Goal: Task Accomplishment & Management: Manage account settings

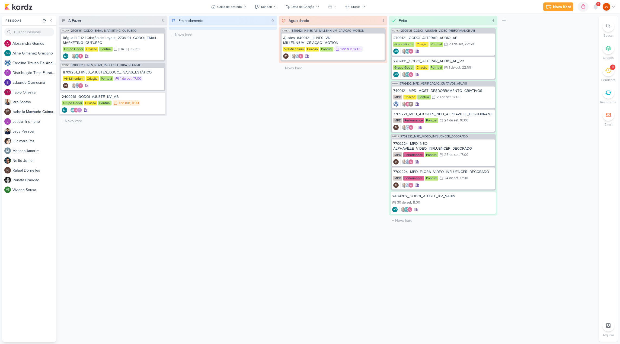
click at [610, 72] on icon at bounding box center [608, 71] width 6 height 6
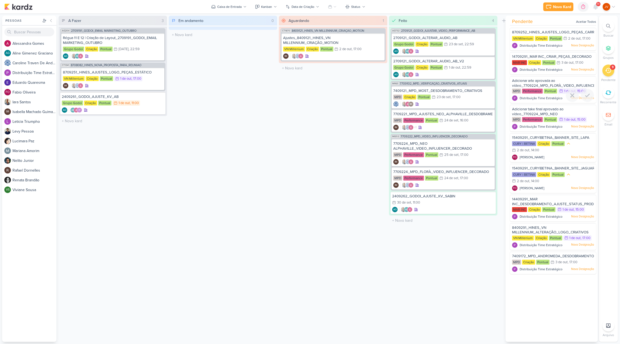
click at [574, 85] on span "Adicionar arte aprovada ao vídeo_7709224_MPD_FLORÀ_VIDEO_INFLUENCER_DECORADO" at bounding box center [565, 83] width 107 height 9
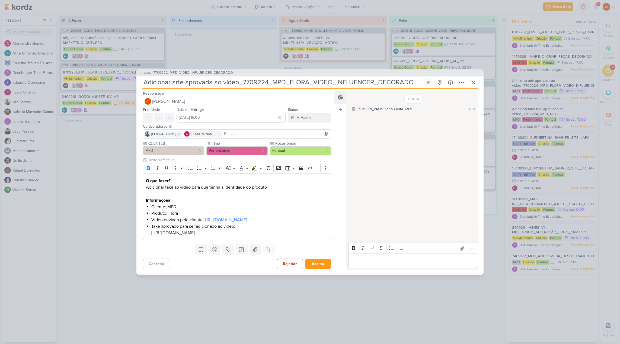
click at [572, 113] on div "IM202 7709222_MPD_VIDEO_INFLUENCER_DECORADO Adicionar arte aprovada ao vídeo_77…" at bounding box center [310, 172] width 620 height 344
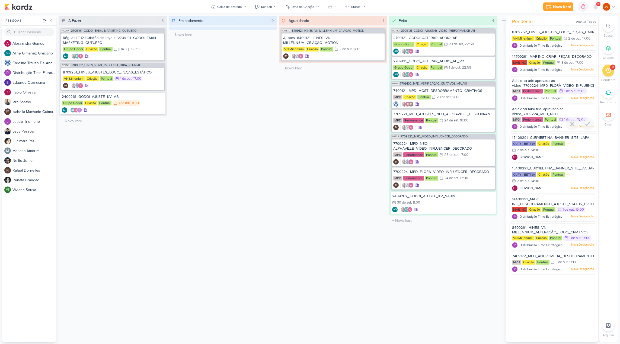
click at [570, 112] on div "Adicionar take final aprovado ao vídeo_7709224_MPD_NEO ALPHAVILLE_VIDEO_INFLUEN…" at bounding box center [553, 112] width 82 height 10
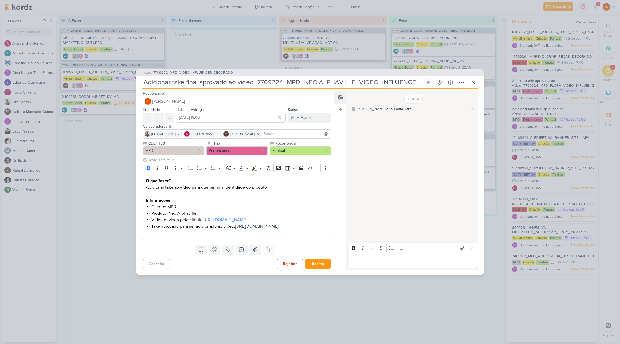
click at [435, 328] on div "IM202 7709222_MPD_VIDEO_INFLUENCER_DECORADO Adicionar take final aprovado ao ví…" at bounding box center [310, 172] width 620 height 344
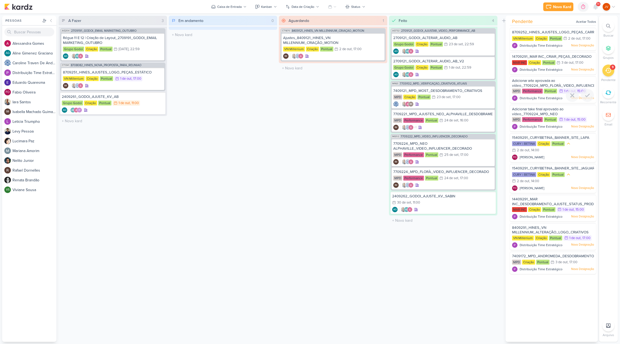
click at [571, 83] on span "Adicionar arte aprovada ao vídeo_7709224_MPD_FLORÀ_VIDEO_INFLUENCER_DECORADO" at bounding box center [565, 83] width 107 height 9
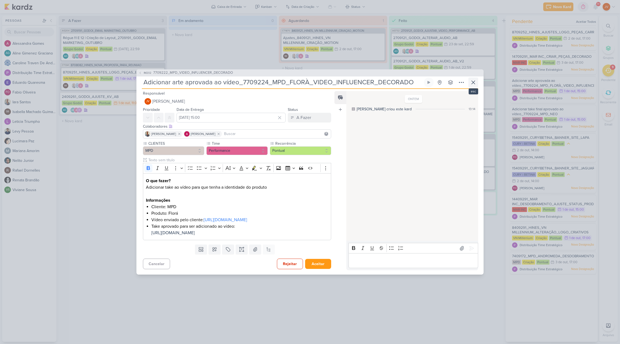
click at [476, 79] on icon at bounding box center [473, 82] width 7 height 7
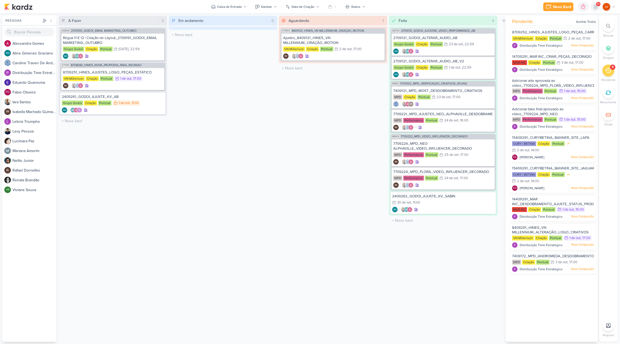
click at [597, 8] on icon at bounding box center [595, 6] width 4 height 5
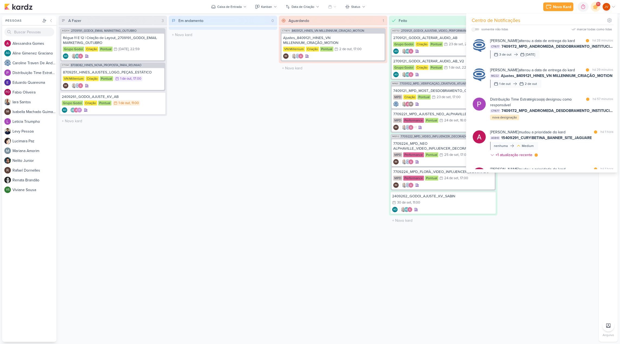
click at [344, 84] on div "Aguardando 1 Mover Para Esquerda Mover Para Direita [GEOGRAPHIC_DATA] CT1670 84…" at bounding box center [333, 179] width 108 height 326
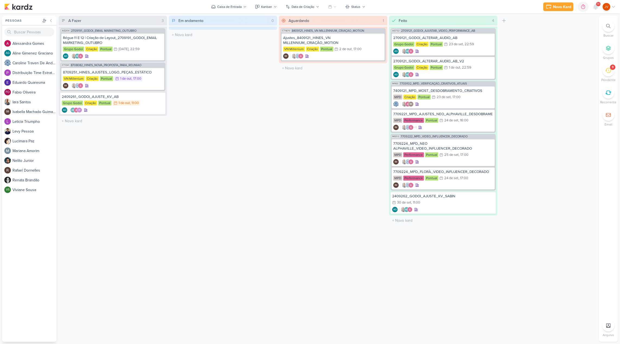
click at [611, 66] on div "9" at bounding box center [612, 67] width 5 height 5
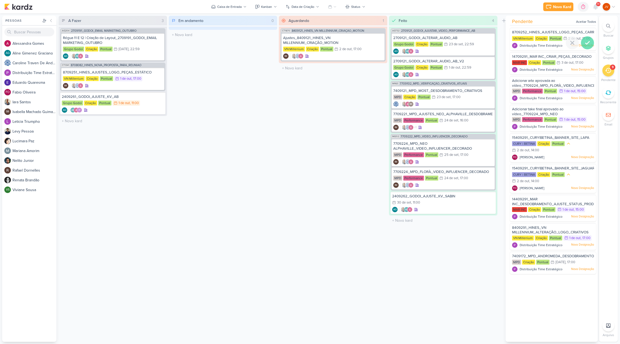
click at [585, 43] on icon at bounding box center [587, 42] width 4 height 3
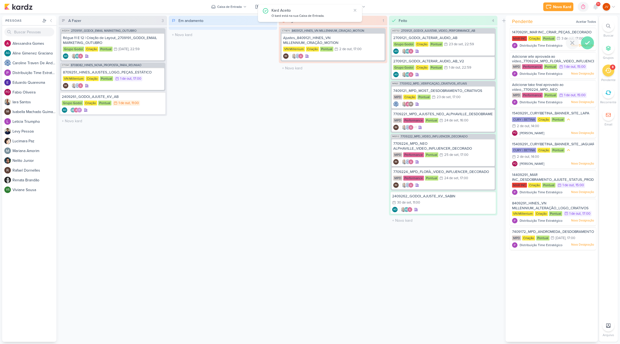
click at [585, 44] on icon at bounding box center [587, 43] width 7 height 7
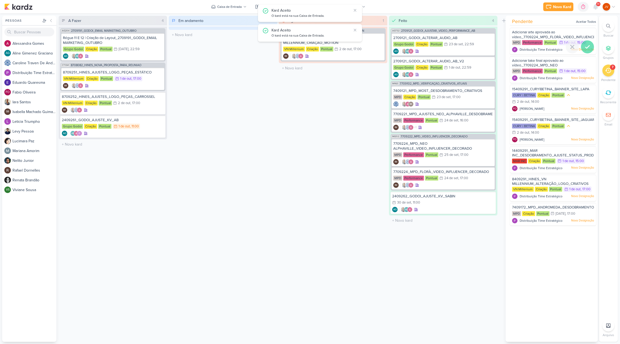
click at [585, 45] on icon at bounding box center [587, 47] width 7 height 7
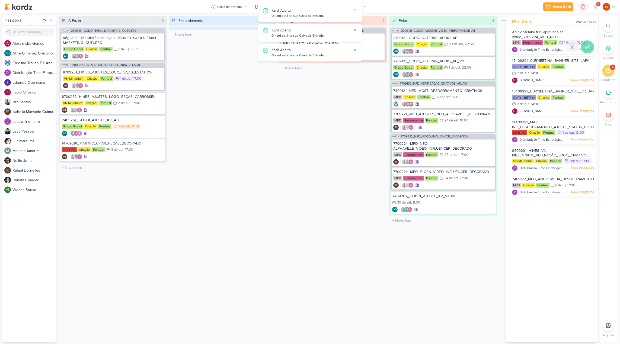
click at [586, 44] on icon at bounding box center [587, 47] width 7 height 7
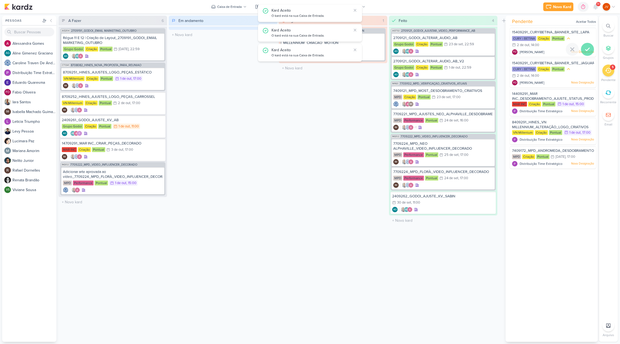
click at [585, 46] on icon at bounding box center [587, 49] width 7 height 7
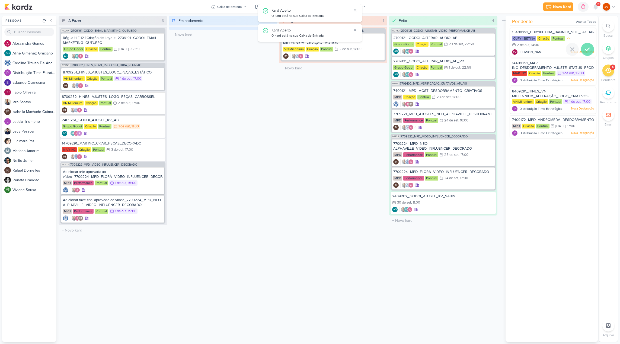
click at [586, 46] on icon at bounding box center [587, 49] width 7 height 7
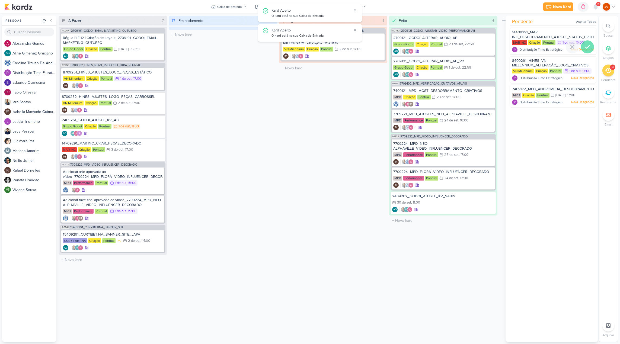
click at [586, 47] on icon at bounding box center [587, 47] width 4 height 3
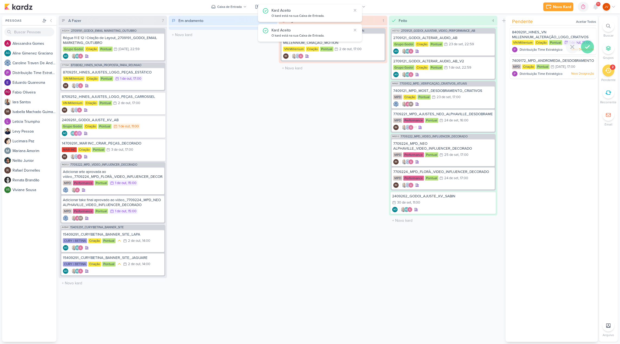
click at [586, 46] on icon at bounding box center [587, 47] width 4 height 3
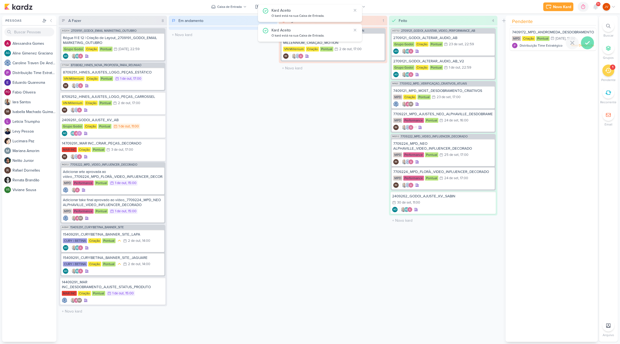
click at [586, 45] on icon at bounding box center [587, 43] width 7 height 7
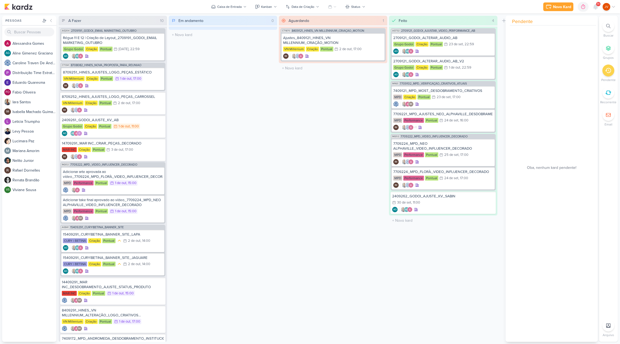
click at [293, 106] on div "Aguardando 1 Mover Para Esquerda Mover Para Direita [GEOGRAPHIC_DATA] CT1670 84…" at bounding box center [333, 179] width 108 height 326
click at [345, 41] on div "Ajustes_8409121_HINES_VN MILLENNIUM_CRIAÇÃO_MOTION" at bounding box center [333, 41] width 100 height 10
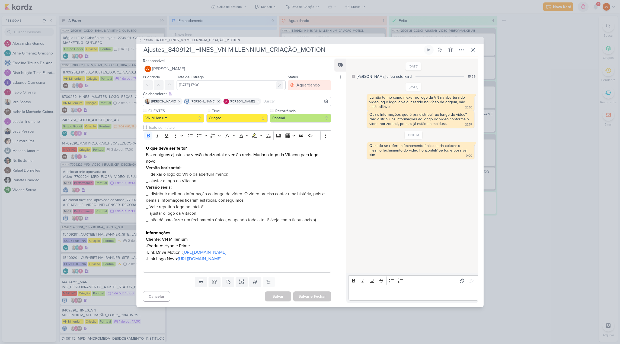
click at [278, 82] on icon at bounding box center [279, 84] width 5 height 5
click at [320, 302] on button "Salvar e Fechar" at bounding box center [312, 296] width 38 height 10
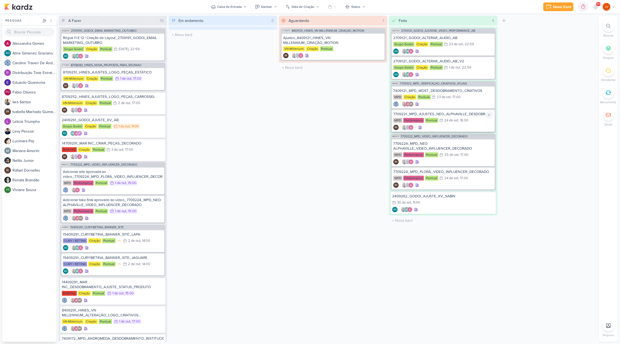
click at [465, 116] on div "7709221_MPD_AJUSTES_NEO_ALPHAVILLE_DESDOBRAMENTO_DE_PEÇAS" at bounding box center [443, 114] width 100 height 5
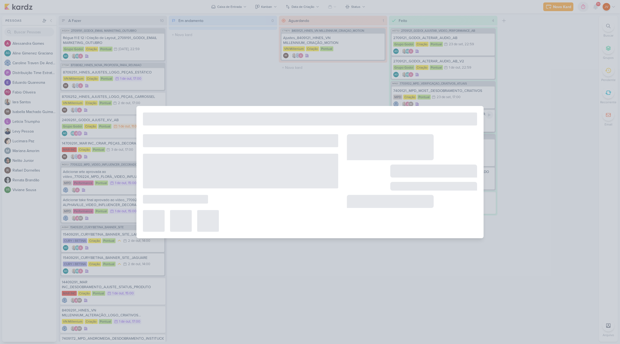
type input "7709221_MPD_AJUSTES_NEO_ALPHAVILLE_DESDOBRAMENTO_DE_PEÇAS"
type input "[DATE] 16:00"
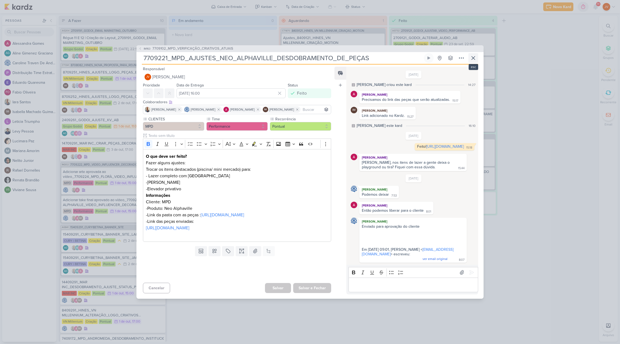
click at [474, 55] on icon at bounding box center [473, 58] width 7 height 7
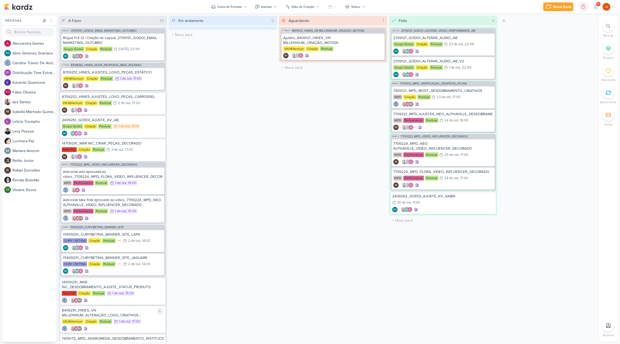
click at [129, 315] on div "8409291_HINES_VN MILLENNIUM_ALTERAÇÃO_LOGO_CRIATIVOS ATIVOS_ESTÁTICO" at bounding box center [113, 313] width 102 height 10
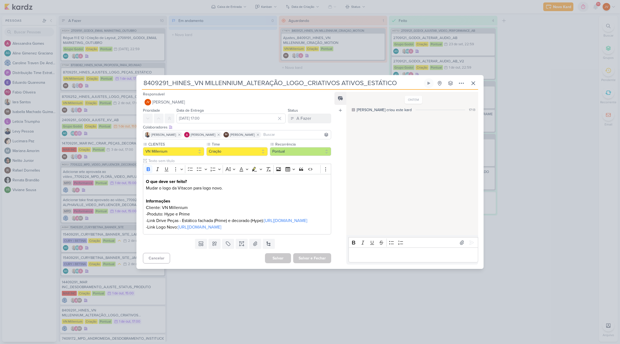
click at [172, 307] on div "8409291_HINES_VN MILLENNIUM_ALTERAÇÃO_LOGO_CRIATIVOS ATIVOS_ESTÁTICO" at bounding box center [310, 172] width 620 height 344
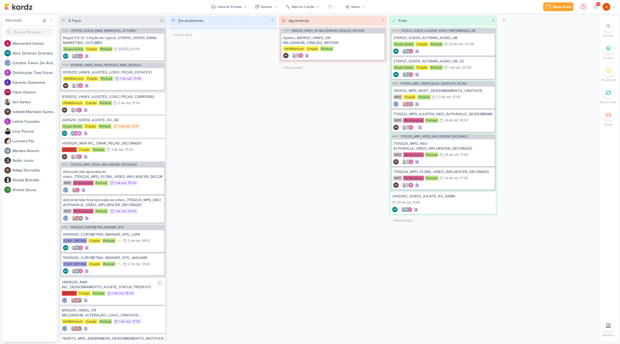
click at [112, 284] on div "14409291_MAR INC_DESDOBRAMENTO_AJUSTE_STATUS_PRODUTO" at bounding box center [113, 285] width 102 height 10
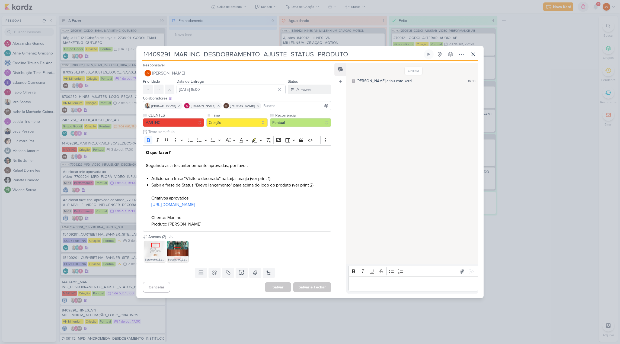
click at [107, 256] on div "14409291_MAR INC_DESDOBRAMENTO_AJUSTE_STATUS_PRODUTO" at bounding box center [310, 172] width 620 height 344
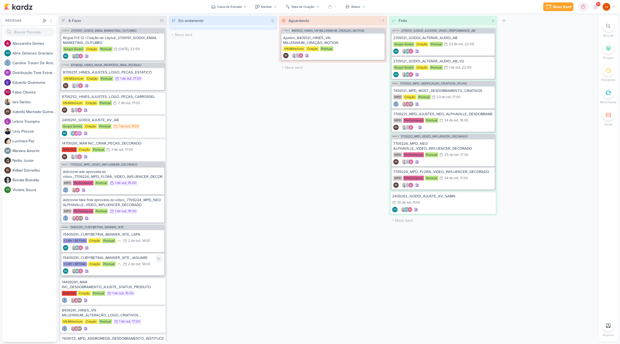
click at [110, 257] on div "15409291_CURY|BETINA_BANNER_SITE_JAGUARE" at bounding box center [113, 257] width 100 height 5
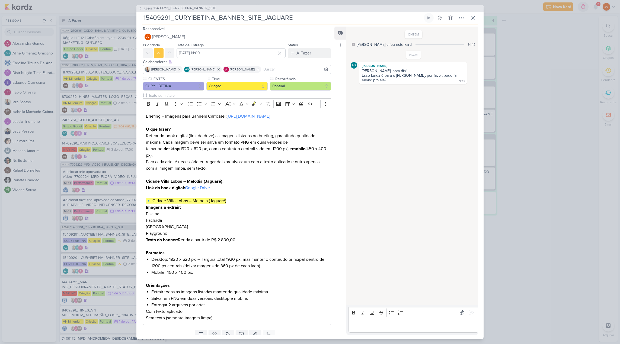
click at [86, 232] on div "AG841 15409291_CURY|BETINA_BANNER_SITE 15409291_CURY|BETINA_BANNER_SITE_JAGUARE" at bounding box center [310, 172] width 620 height 344
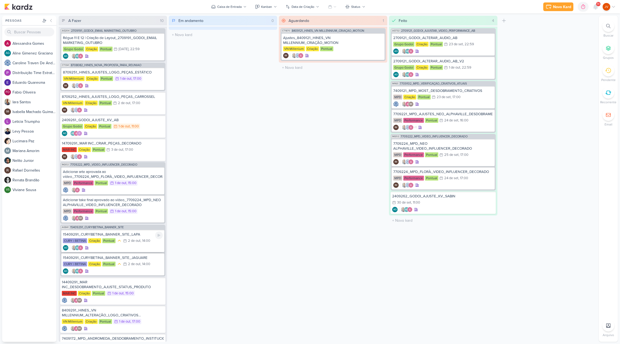
click at [93, 232] on div "15409291_CURY|BETINA_BANNER_SITE_LAPA CURY | BETINA Criação Pontual 2/10 [DATE]…" at bounding box center [112, 241] width 103 height 22
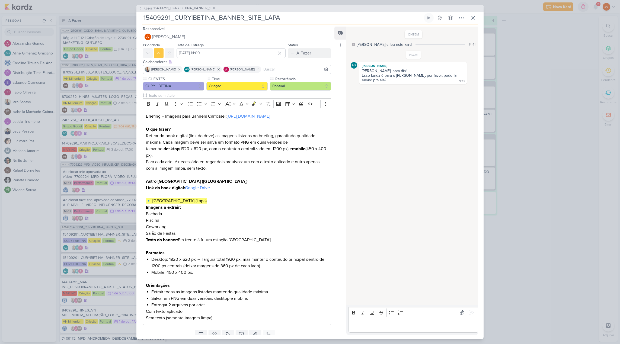
click at [98, 199] on div "AG841 15409291_CURY|BETINA_BANNER_SITE 15409291_CURY|BETINA_BANNER_SITE_LAPA" at bounding box center [310, 172] width 620 height 344
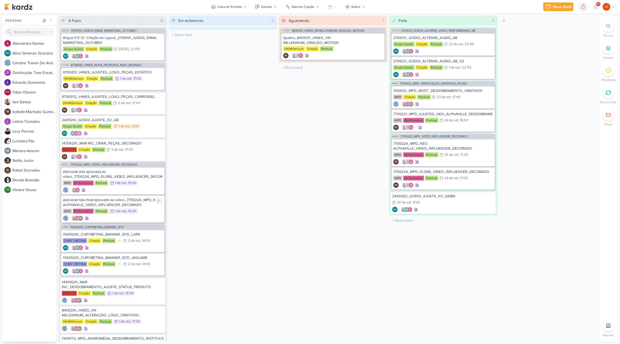
click at [98, 200] on div "Adicionar take final aprovado ao vídeo_7709224_MPD_NEO ALPHAVILLE_VIDEO_INFLUEN…" at bounding box center [113, 203] width 100 height 10
click at [0, 0] on div at bounding box center [0, 0] width 0 height 0
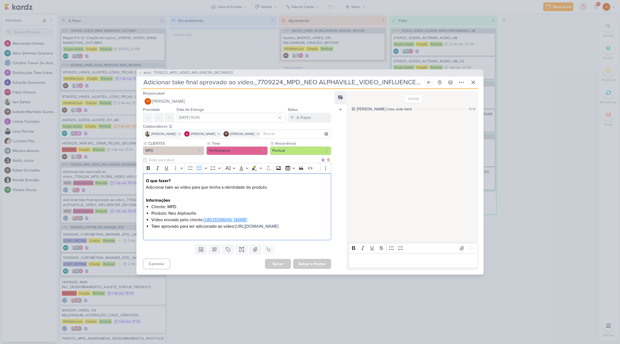
click at [224, 217] on link "[URL][DOMAIN_NAME]" at bounding box center [225, 219] width 43 height 5
